Goal: Information Seeking & Learning: Check status

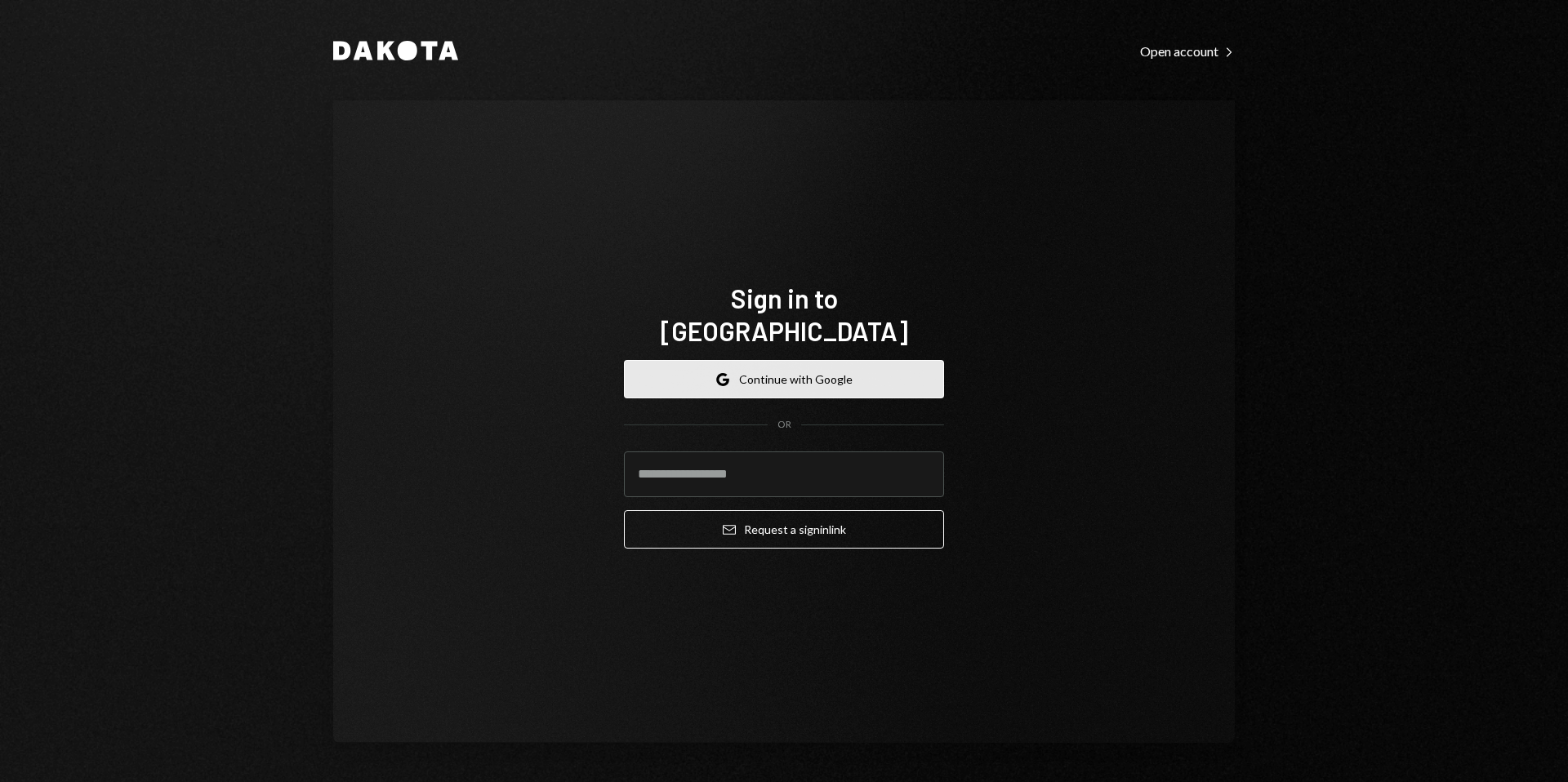
click at [729, 373] on icon "Google" at bounding box center [723, 380] width 13 height 13
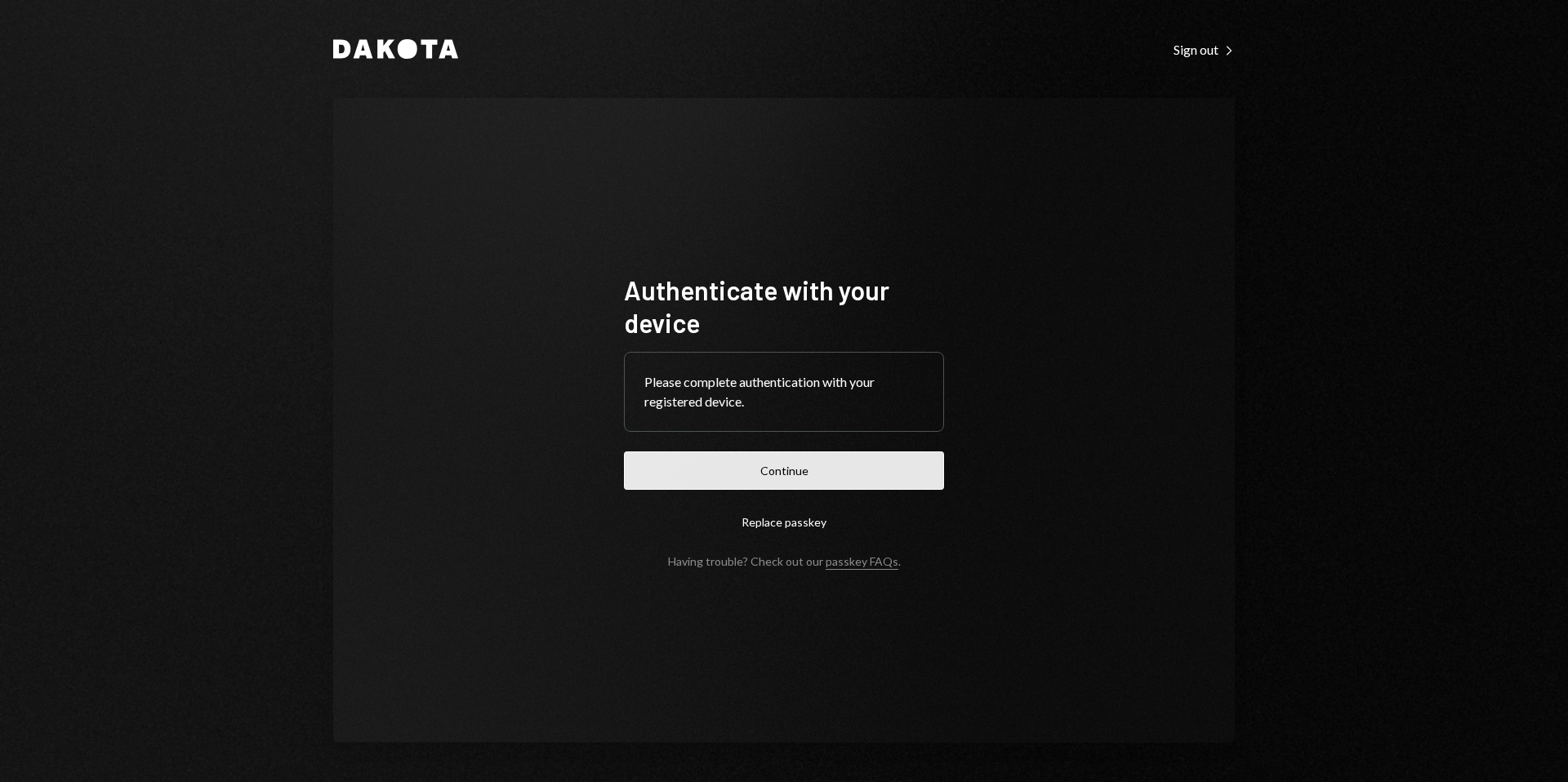
click at [857, 475] on button "Continue" at bounding box center [784, 471] width 320 height 38
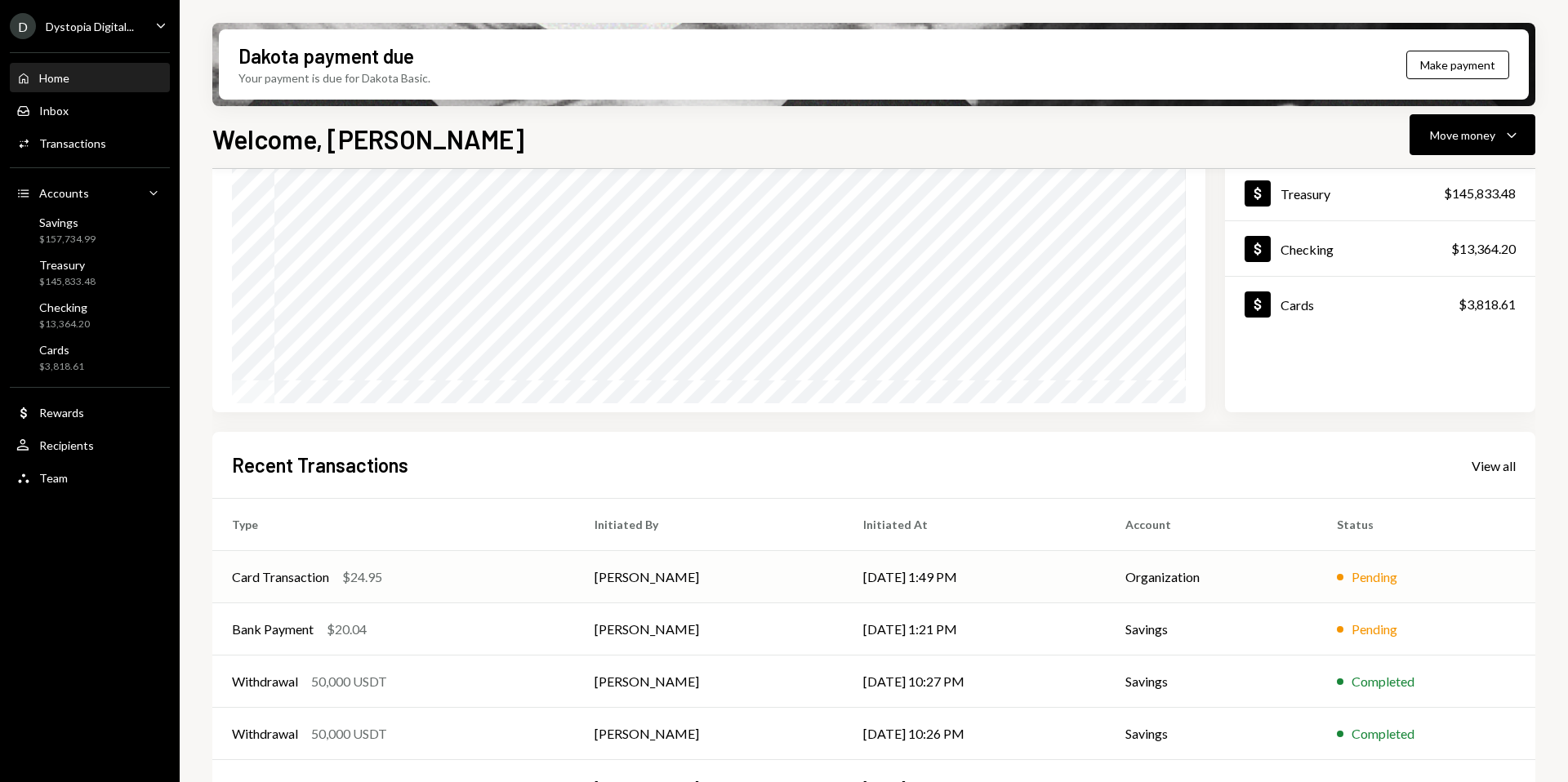
scroll to position [203, 0]
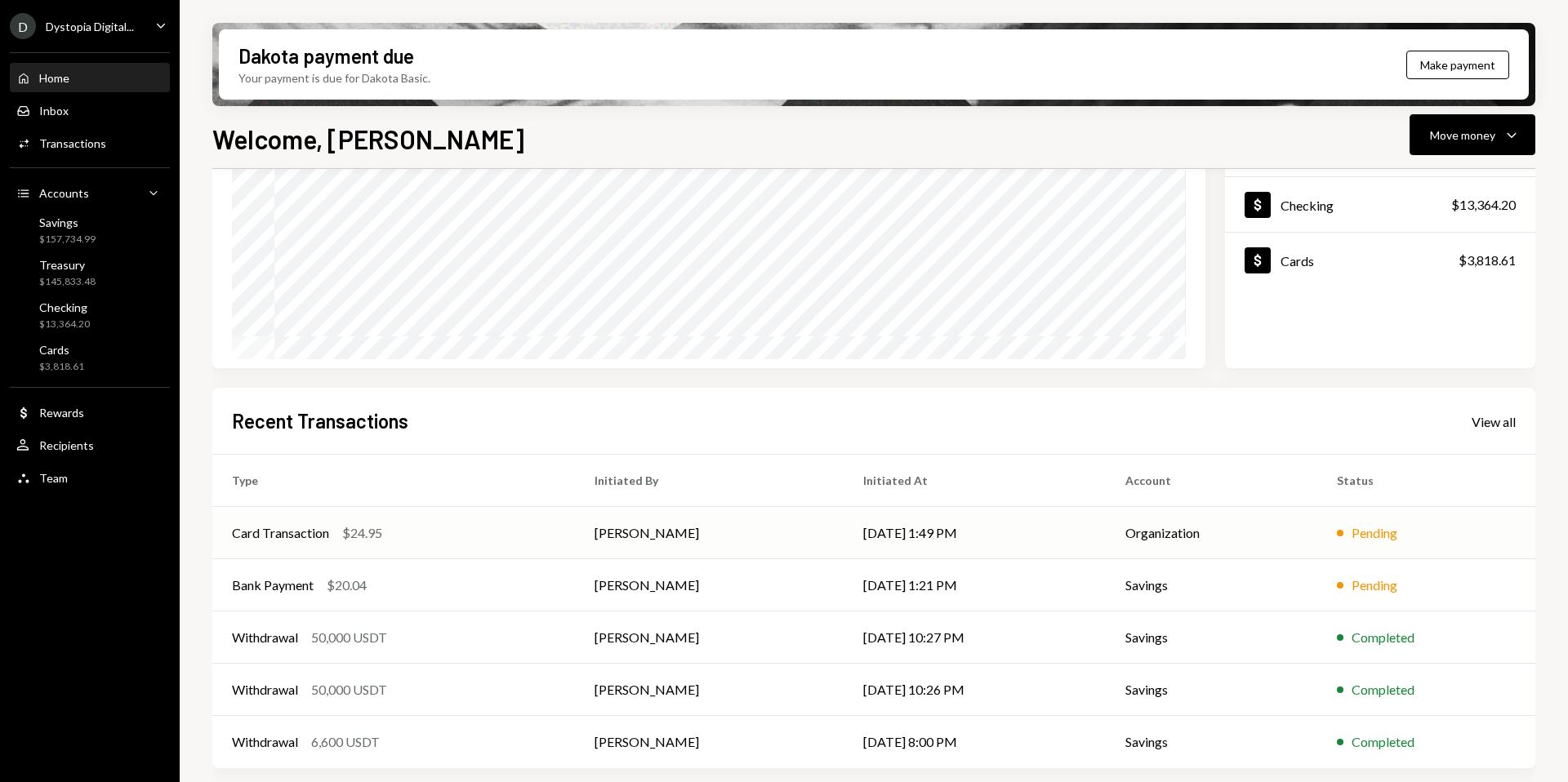
click at [427, 542] on div "Card Transaction $24.95" at bounding box center [393, 533] width 324 height 19
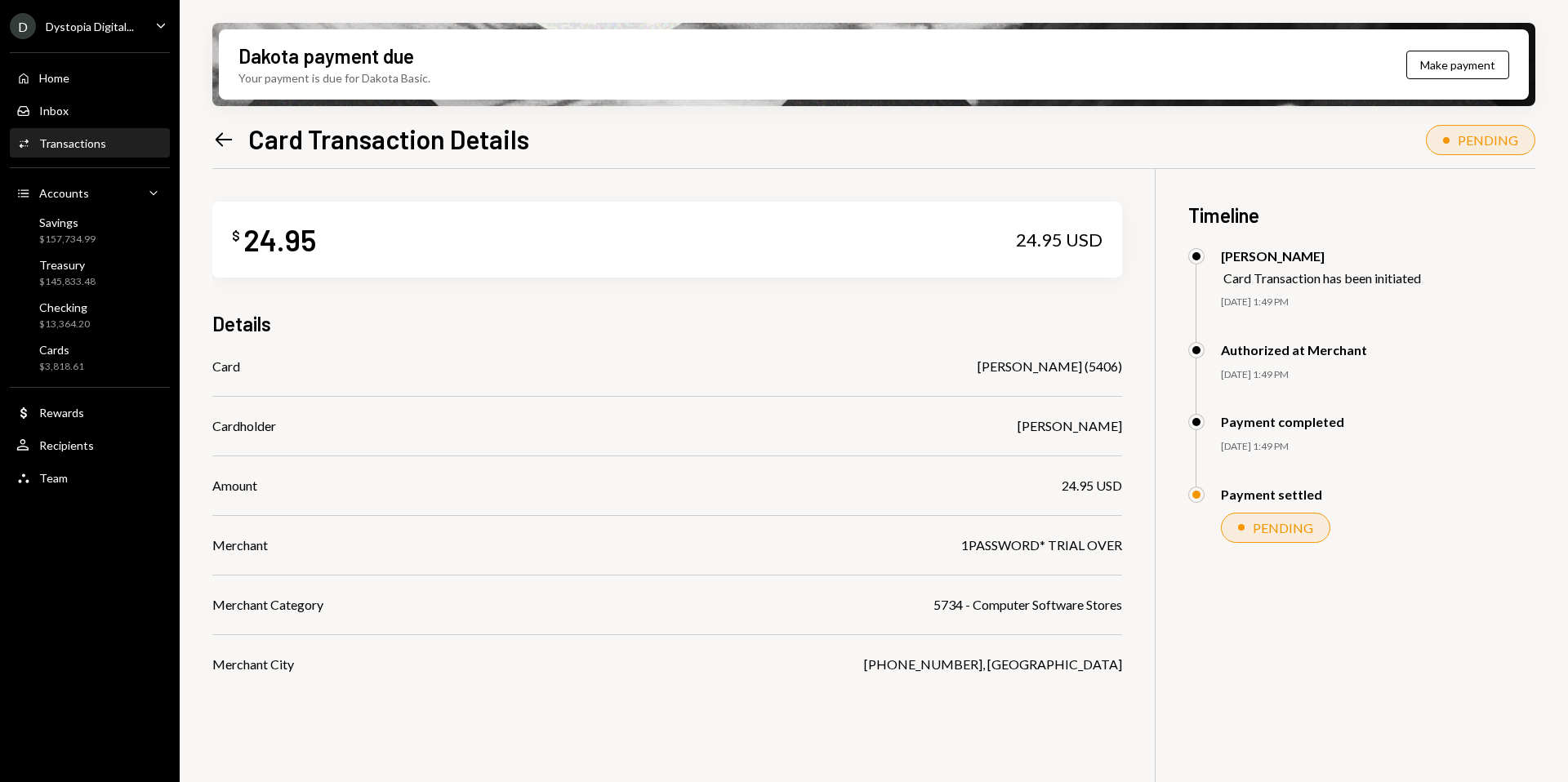
click at [220, 129] on icon "Left Arrow" at bounding box center [224, 140] width 23 height 23
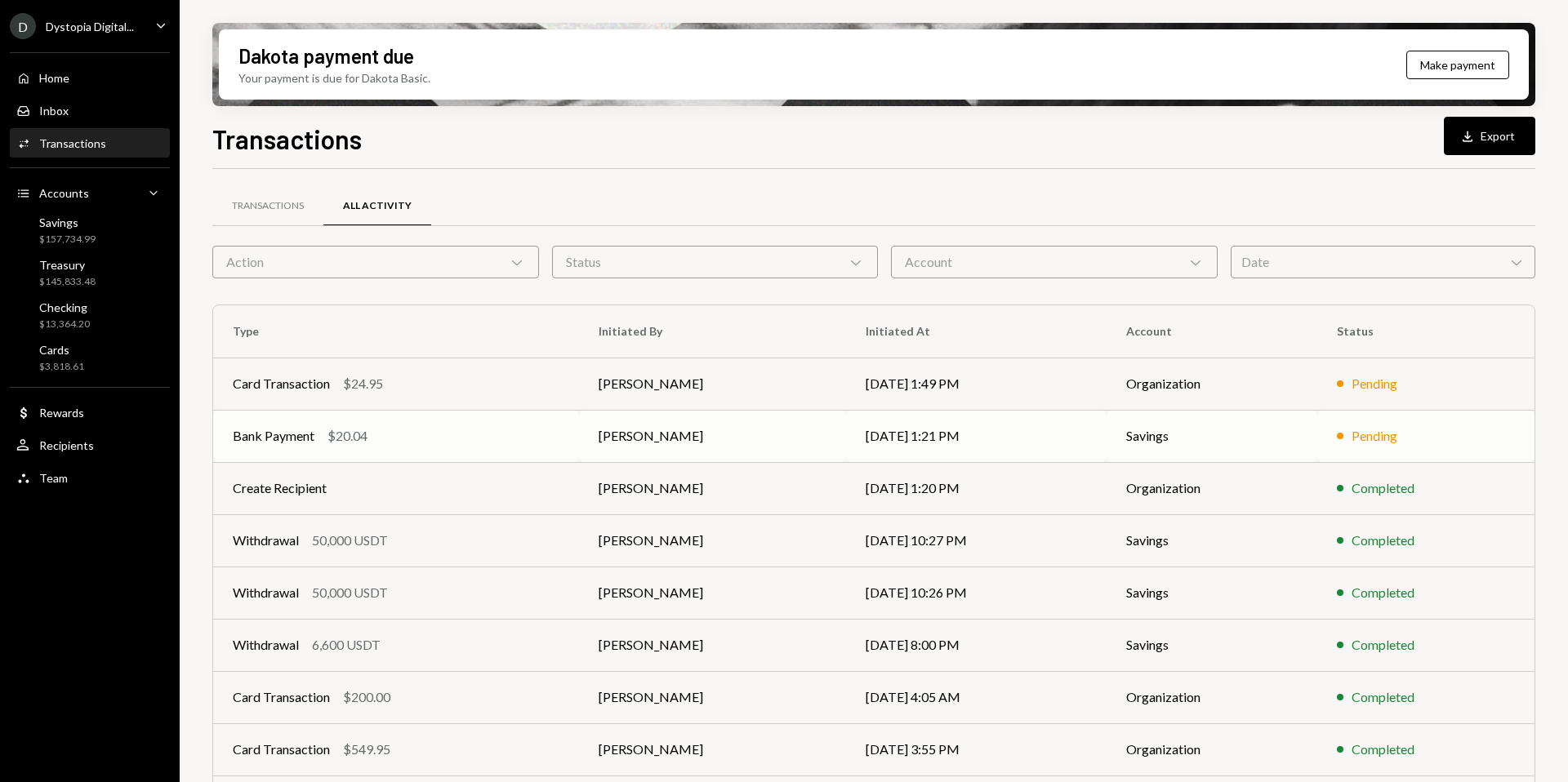
click at [359, 436] on div "$20.04" at bounding box center [347, 436] width 40 height 19
